Goal: Information Seeking & Learning: Learn about a topic

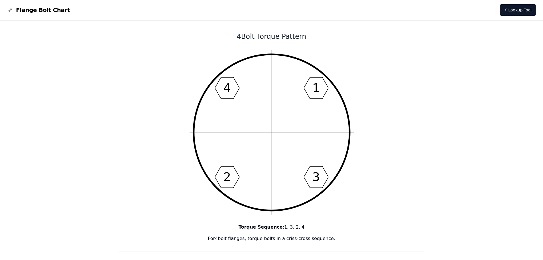
click at [10, 11] on img at bounding box center [10, 10] width 7 height 7
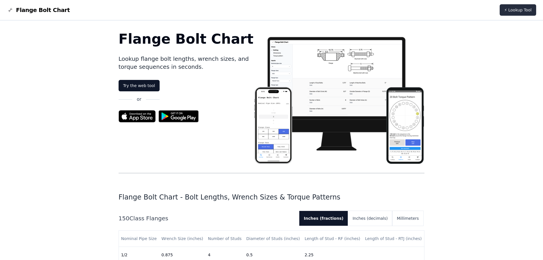
click at [507, 11] on link "⚡ Lookup Tool" at bounding box center [517, 9] width 36 height 11
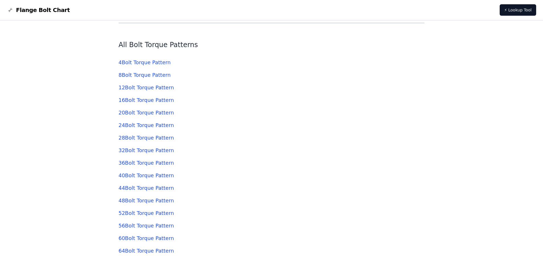
scroll to position [1723, 0]
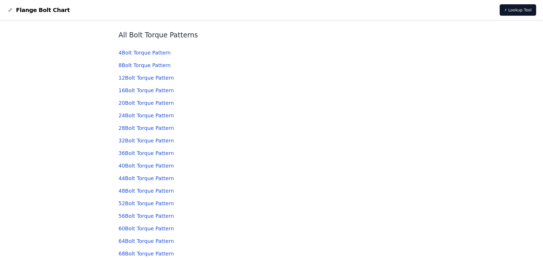
click at [136, 66] on link "8 Bolt Torque Pattern" at bounding box center [145, 65] width 52 height 6
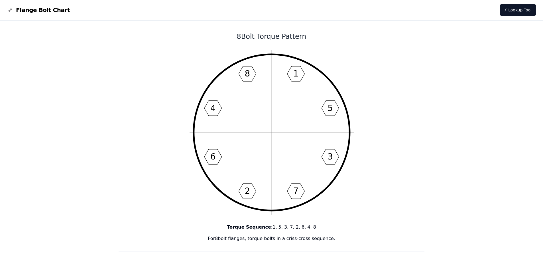
click at [316, 62] on icon "1 5 3 7 2 6 4 8" at bounding box center [271, 132] width 164 height 164
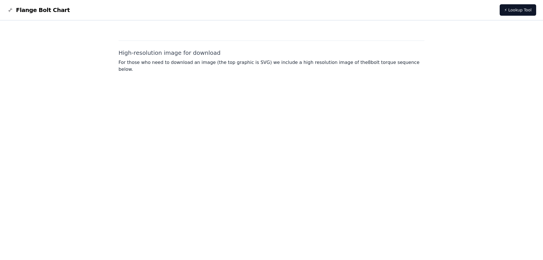
scroll to position [415, 0]
